Goal: Book appointment/travel/reservation

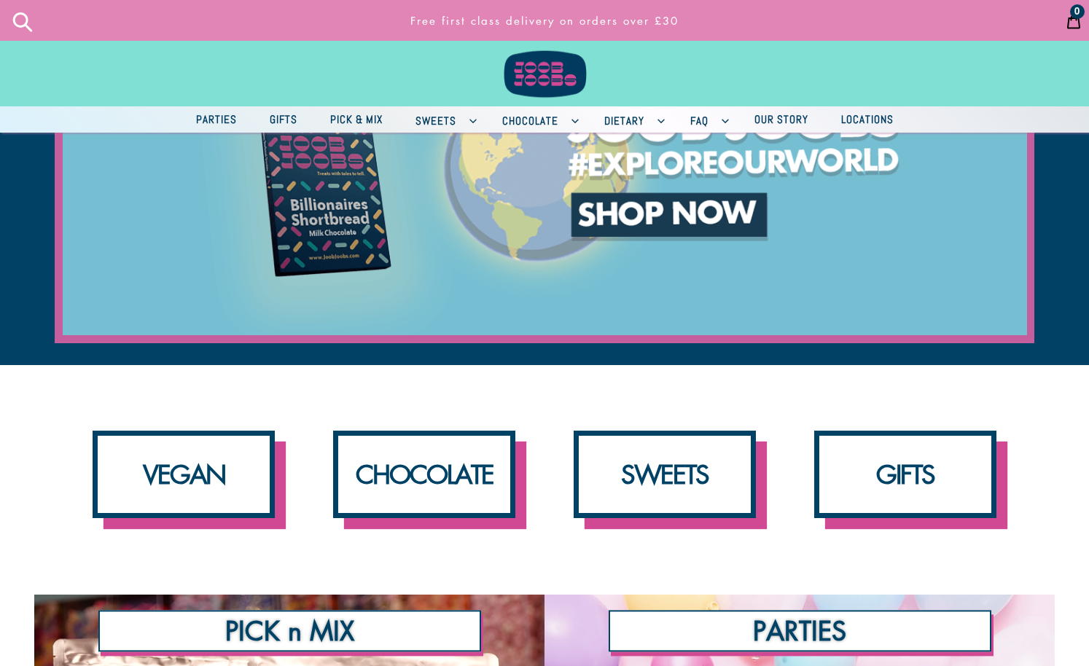
scroll to position [141, 0]
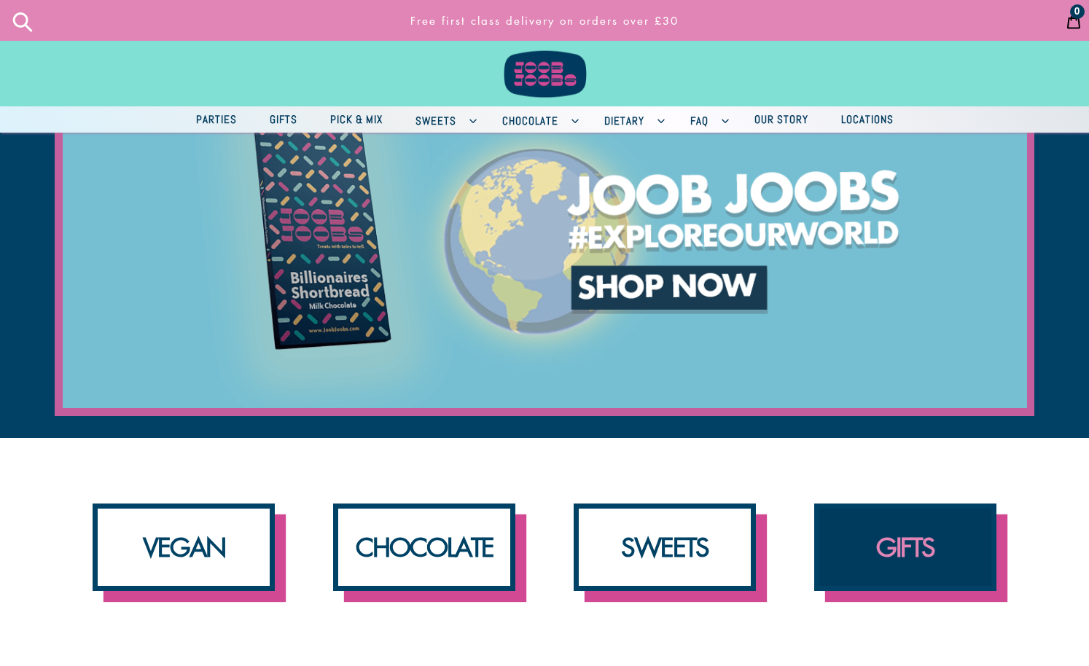
click at [958, 526] on link "GIFTS" at bounding box center [905, 547] width 182 height 87
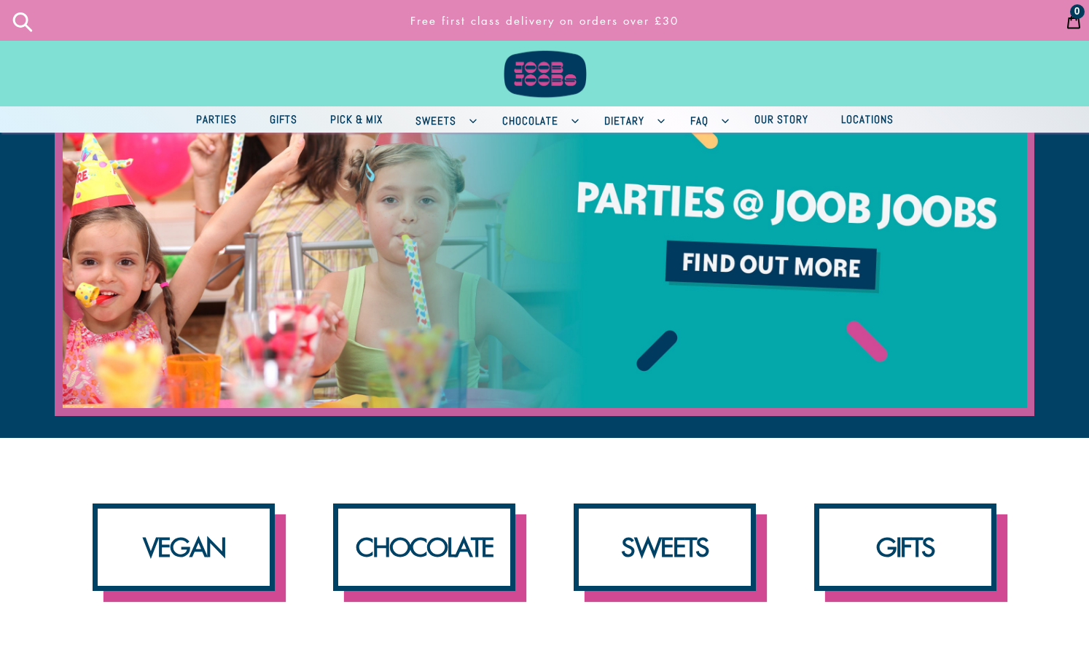
scroll to position [0, 0]
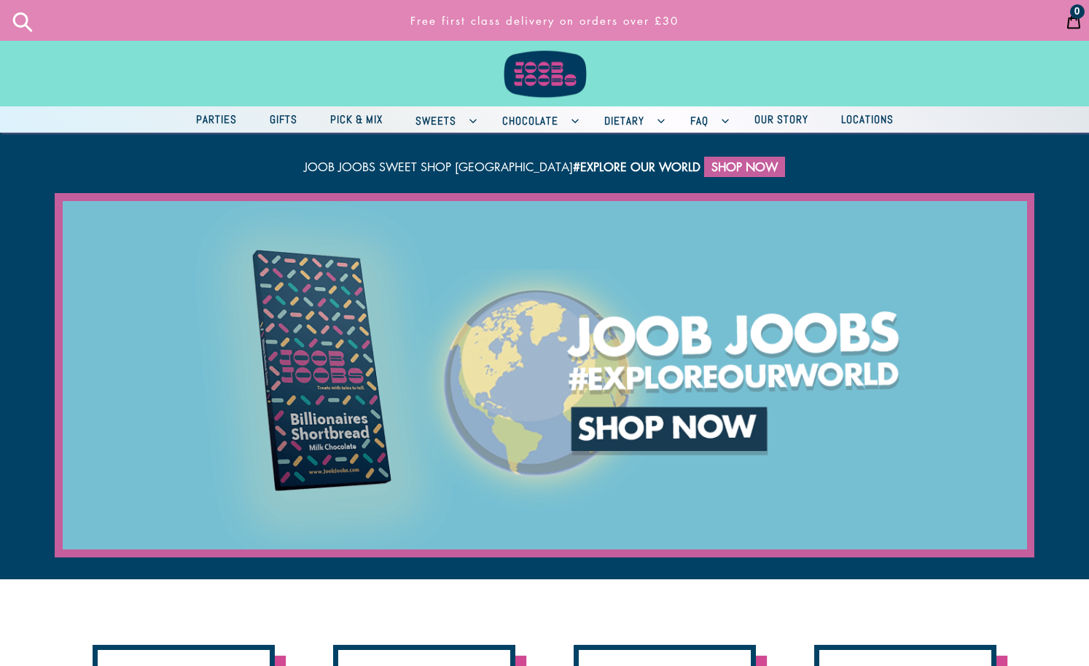
click at [216, 120] on span "Parties" at bounding box center [216, 119] width 55 height 18
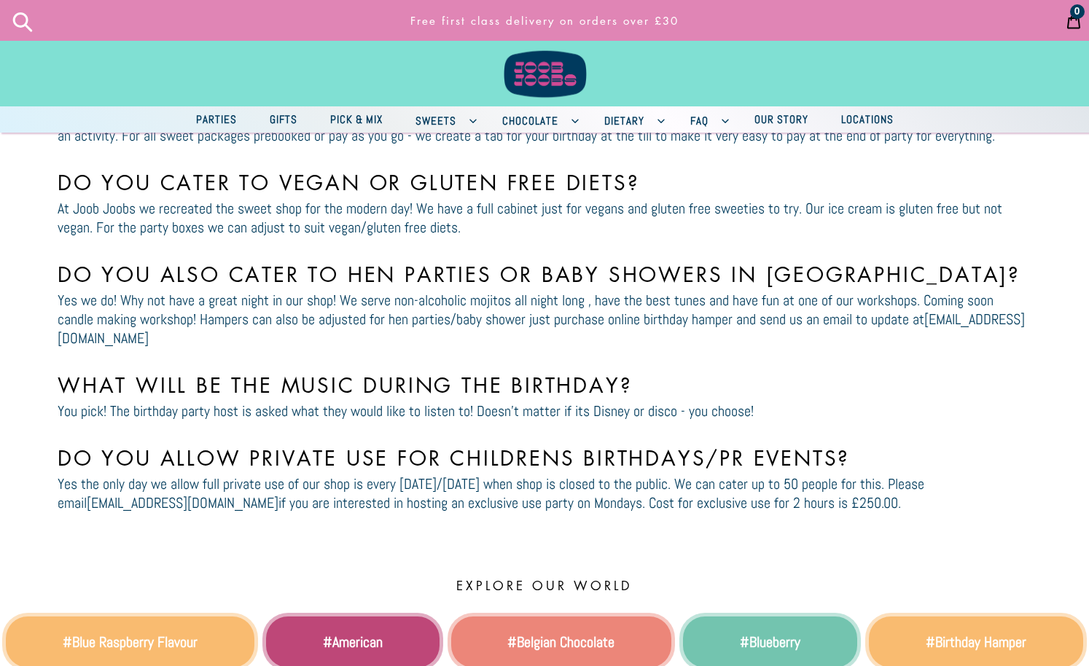
scroll to position [3717, 0]
